Goal: Information Seeking & Learning: Learn about a topic

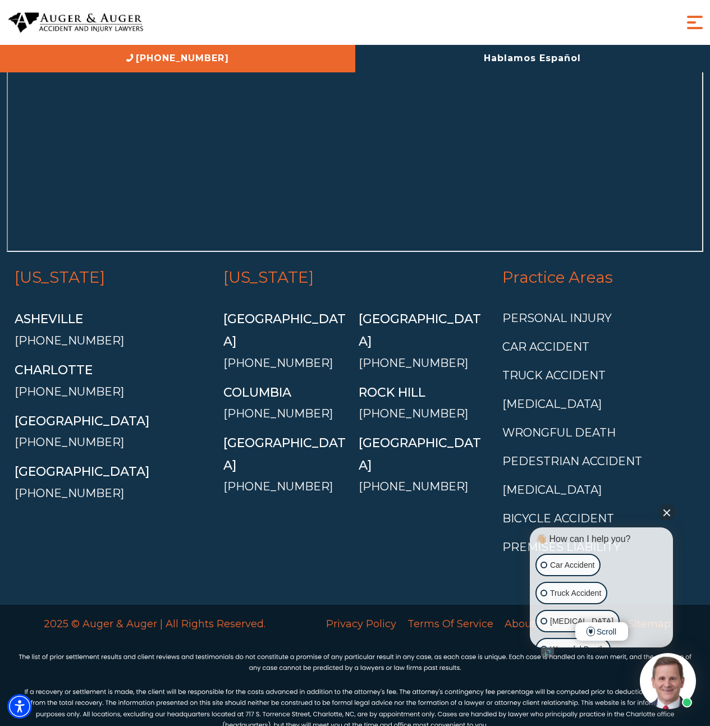
scroll to position [4725, 0]
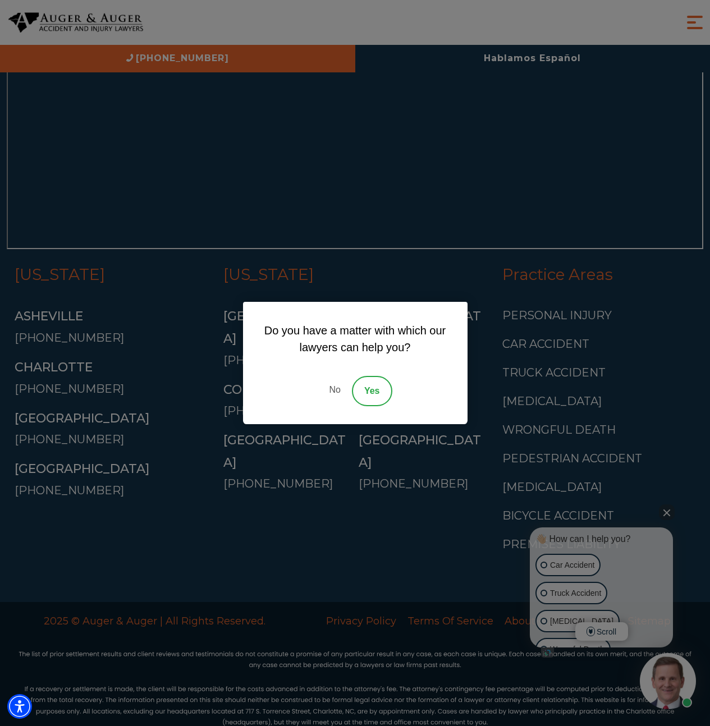
click at [340, 388] on link "No" at bounding box center [335, 391] width 34 height 30
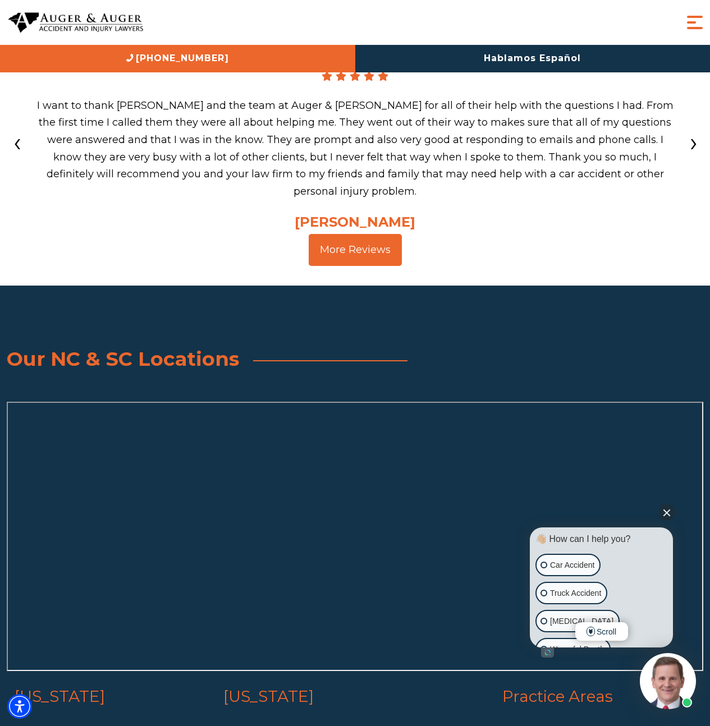
scroll to position [4305, 0]
